Goal: Task Accomplishment & Management: Complete application form

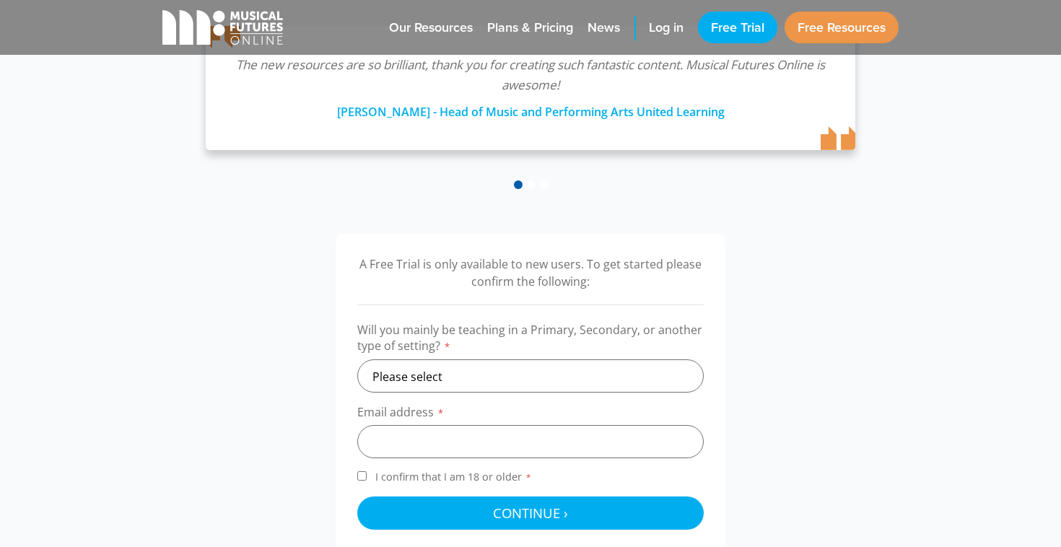
scroll to position [301, 0]
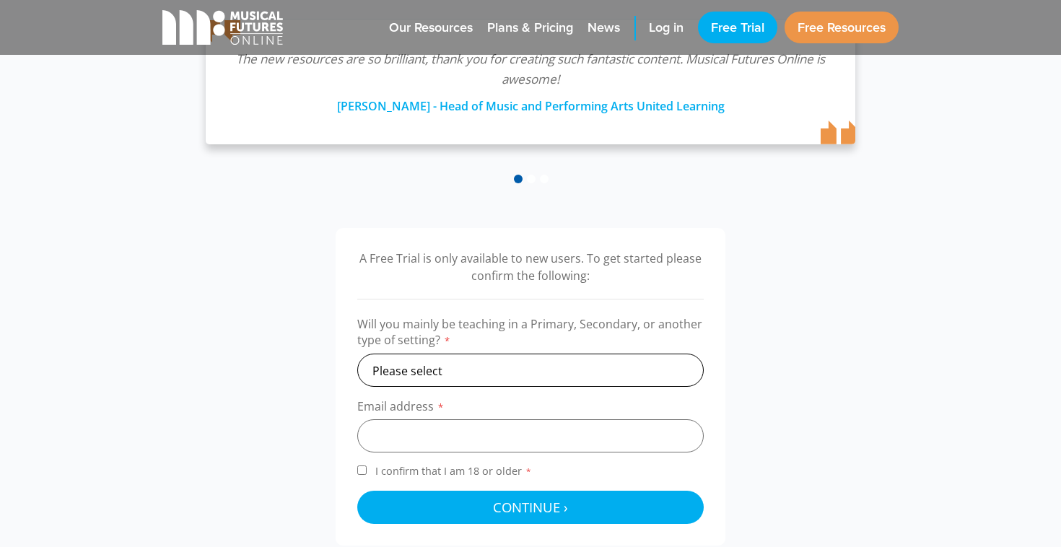
click at [450, 362] on select "Please select Primary Secondary Other" at bounding box center [530, 370] width 347 height 33
select select "secondary"
click at [357, 354] on select "Please select Primary Secondary Other" at bounding box center [530, 370] width 347 height 33
click at [421, 440] on input "email" at bounding box center [530, 436] width 347 height 33
type input "brendan.linnane@southbank.org"
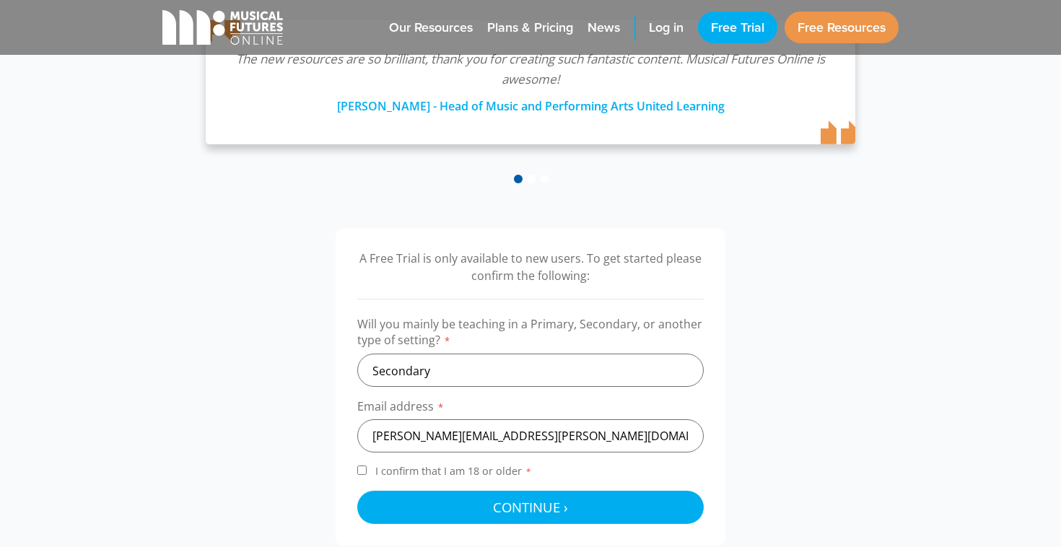
click at [273, 408] on div "A Free Trial is only available to new users. To get started please confirm the …" at bounding box center [530, 387] width 765 height 318
click at [362, 474] on input "I confirm that I am 18 or older *" at bounding box center [361, 470] width 9 height 9
checkbox input "true"
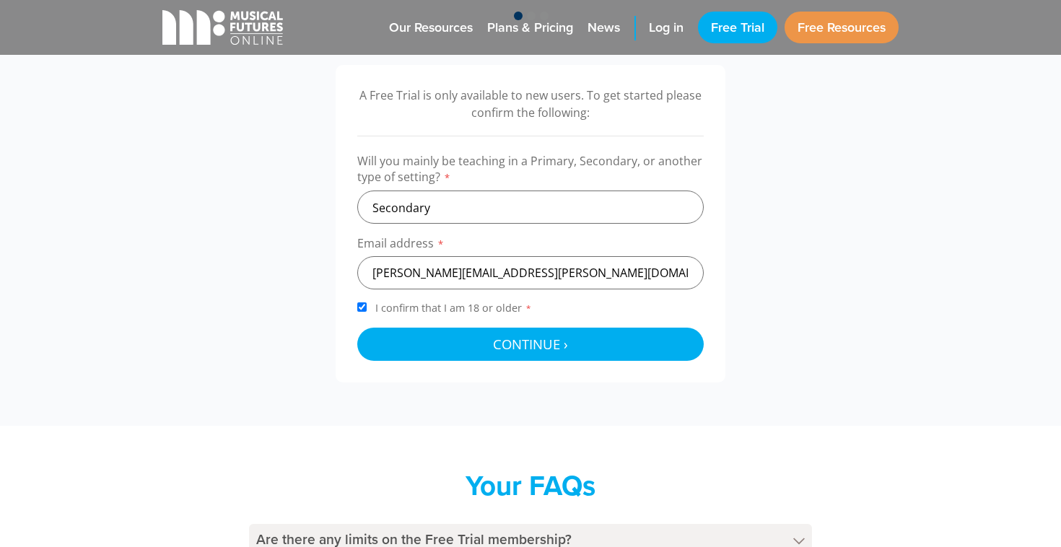
scroll to position [467, 0]
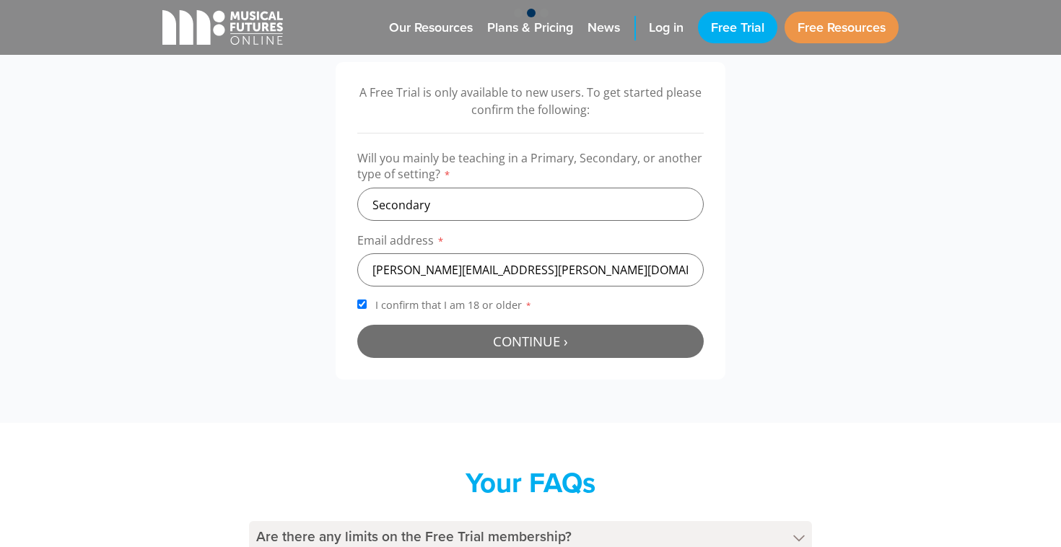
click at [524, 346] on span "Continue ›" at bounding box center [530, 341] width 75 height 18
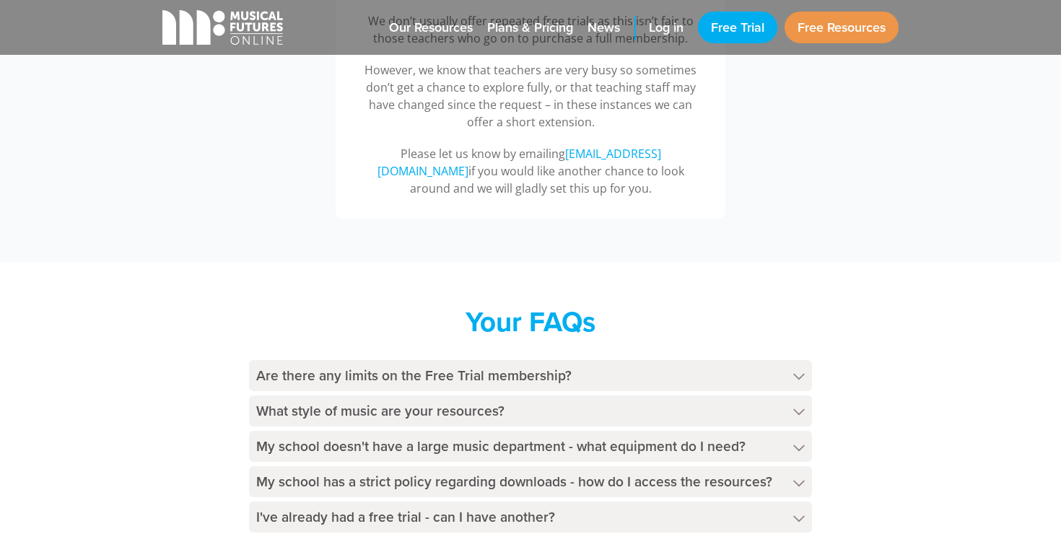
scroll to position [646, 0]
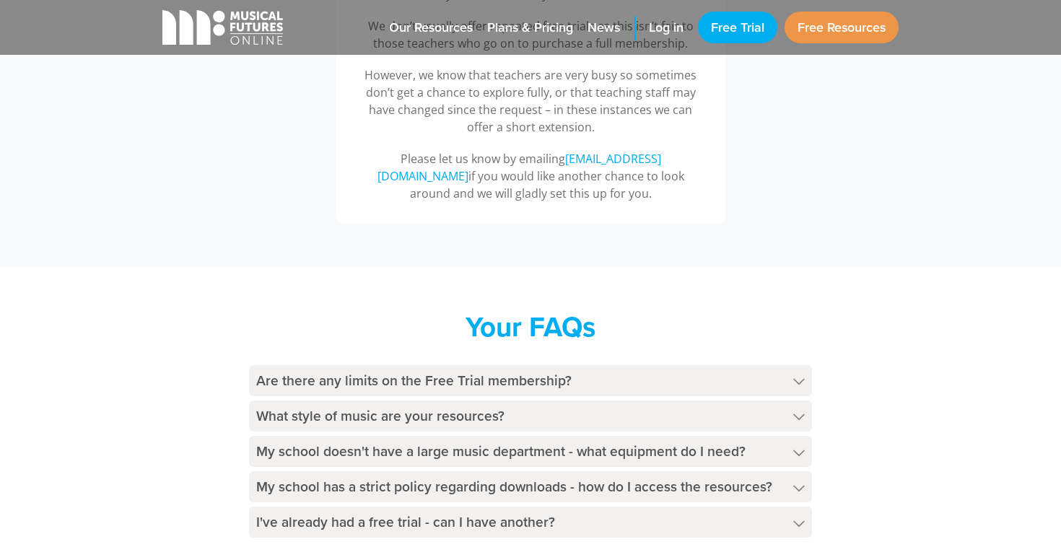
click at [543, 251] on div "Sorry, you are not eligible for a free trial Many thanks for your interest in t…" at bounding box center [530, 53] width 1061 height 427
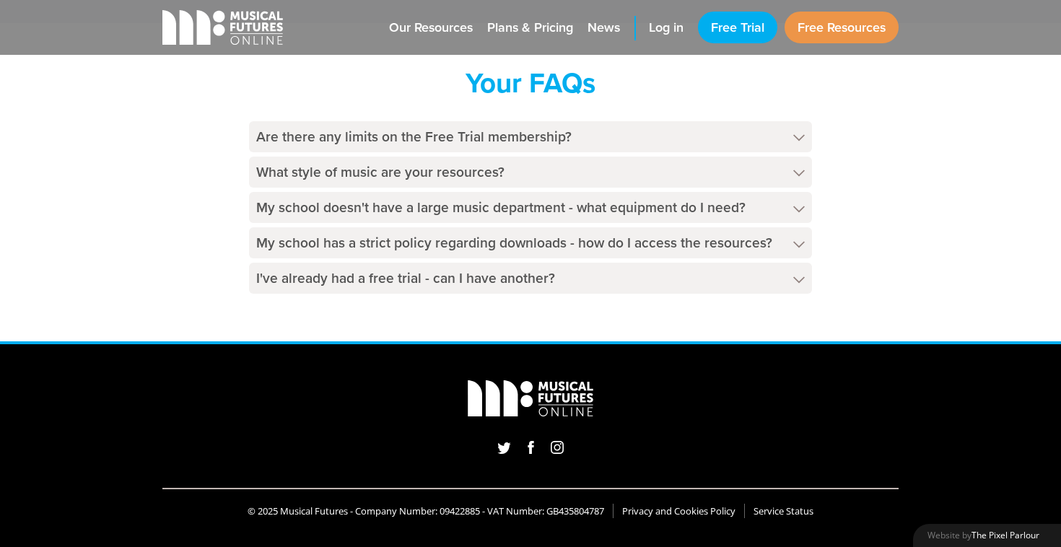
scroll to position [0, 0]
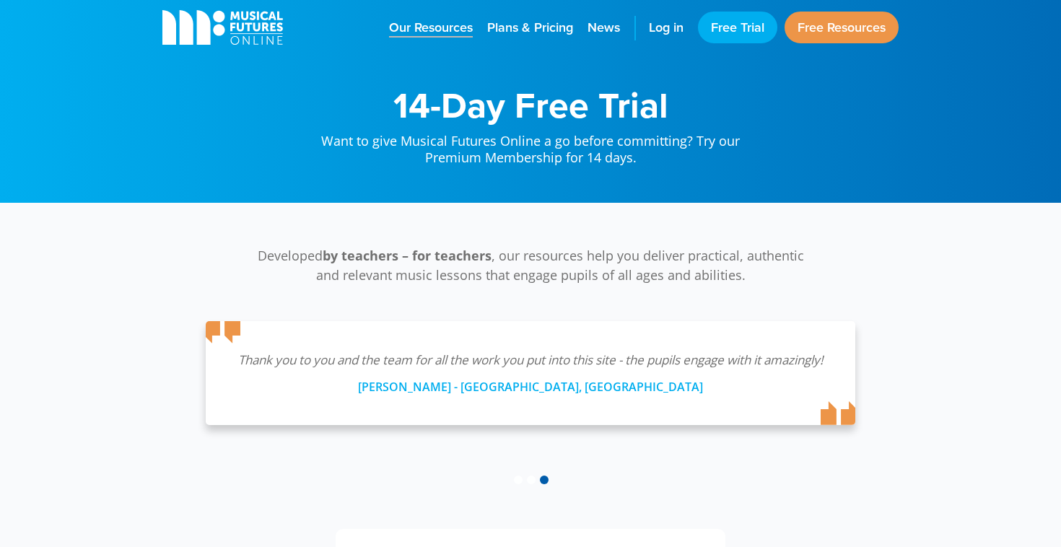
click at [422, 36] on span "Our Resources" at bounding box center [431, 27] width 84 height 19
